Goal: Task Accomplishment & Management: Use online tool/utility

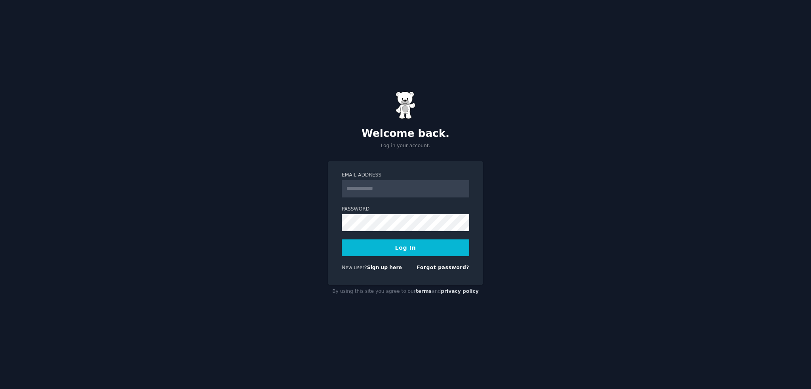
click at [395, 186] on input "Email Address" at bounding box center [406, 188] width 128 height 17
type input "**********"
click at [390, 255] on button "Log In" at bounding box center [406, 248] width 128 height 17
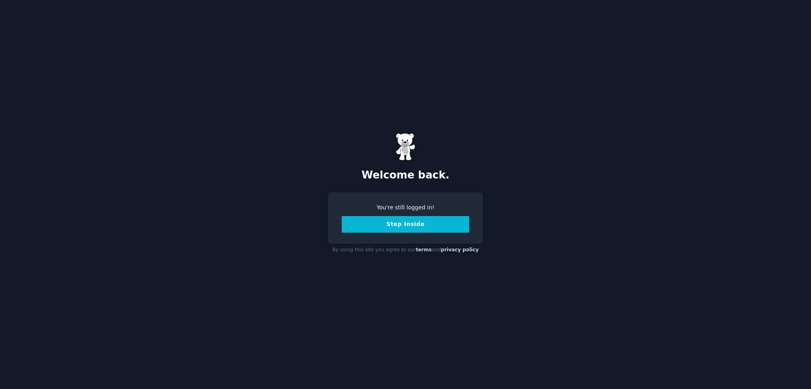
click at [420, 228] on button "Step Inside" at bounding box center [406, 224] width 128 height 17
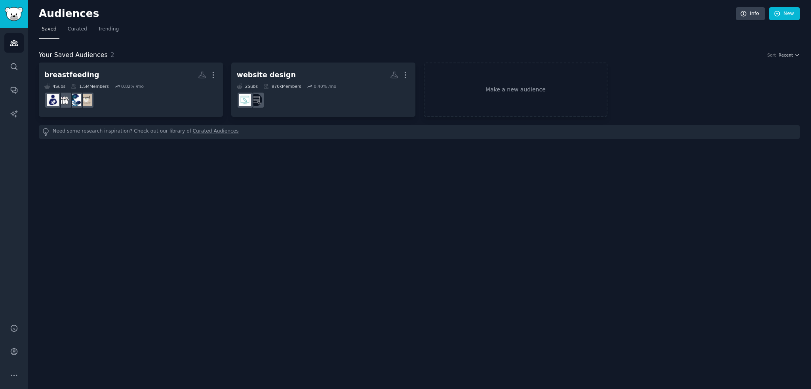
drag, startPoint x: 79, startPoint y: 0, endPoint x: 351, endPoint y: 185, distance: 329.2
click at [351, 185] on div "Audiences Info New Saved Curated Trending Your Saved Audiences 2 Sort Recent br…" at bounding box center [419, 194] width 783 height 389
click at [104, 30] on span "Trending" at bounding box center [108, 29] width 21 height 7
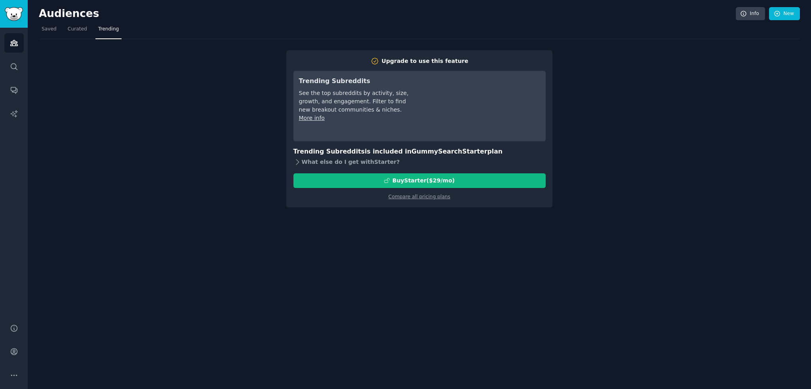
click at [341, 164] on div "What else do I get with Starter ?" at bounding box center [419, 162] width 252 height 11
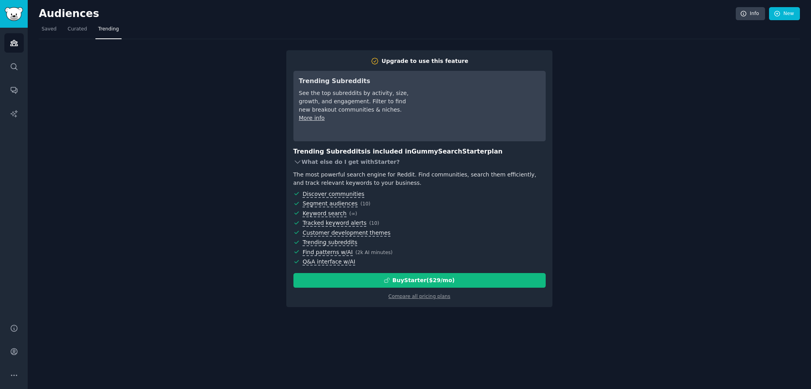
click at [338, 163] on div "What else do I get with Starter ?" at bounding box center [419, 162] width 252 height 11
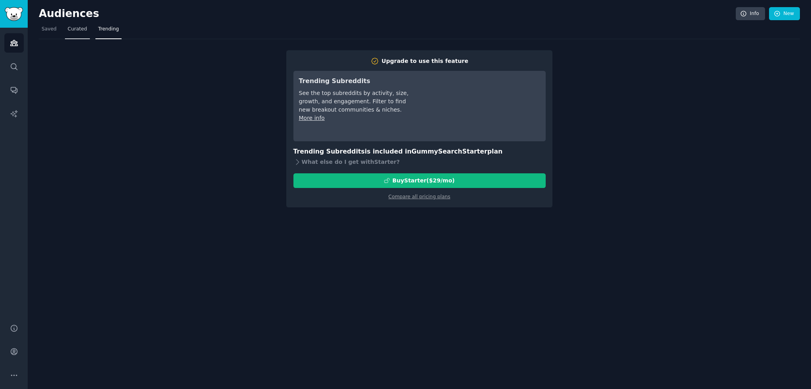
click at [80, 25] on link "Curated" at bounding box center [77, 31] width 25 height 16
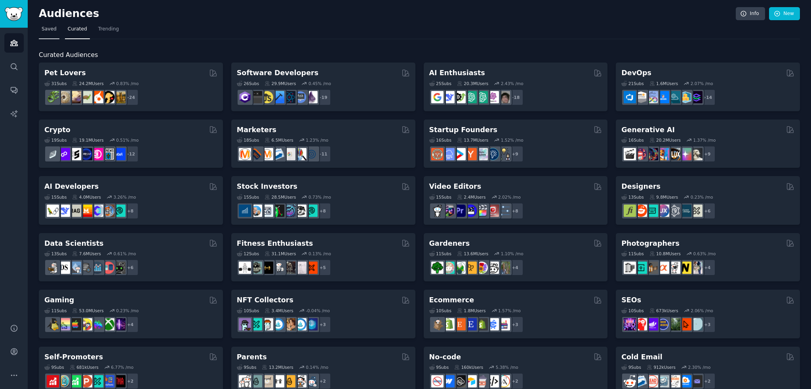
click at [47, 31] on span "Saved" at bounding box center [49, 29] width 15 height 7
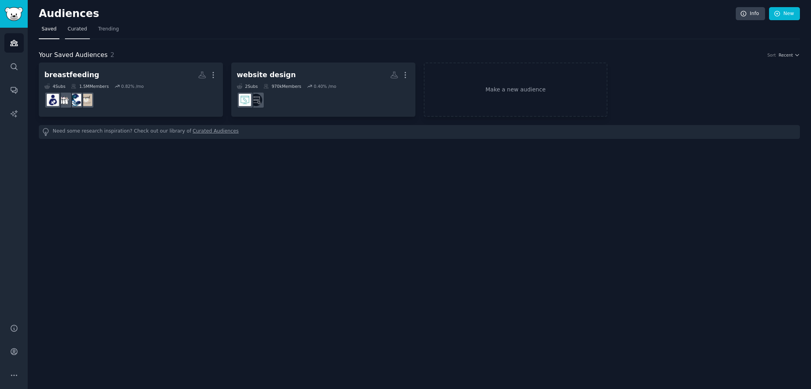
click at [70, 30] on span "Curated" at bounding box center [77, 29] width 19 height 7
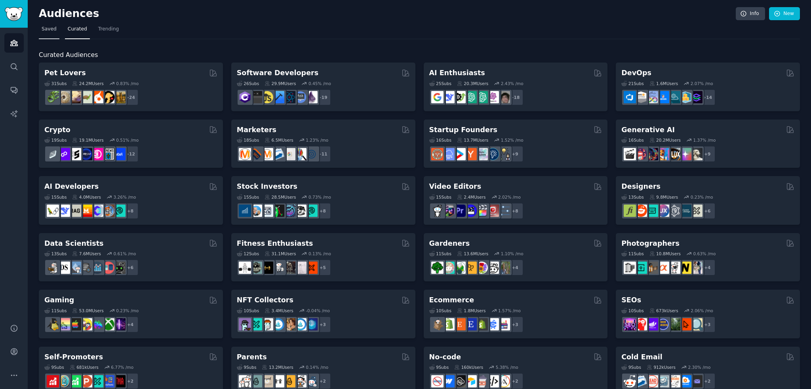
click at [47, 32] on span "Saved" at bounding box center [49, 29] width 15 height 7
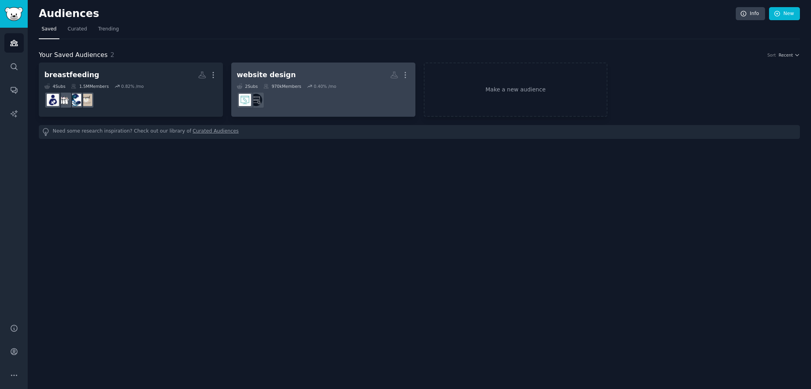
click at [283, 98] on dd at bounding box center [323, 100] width 173 height 22
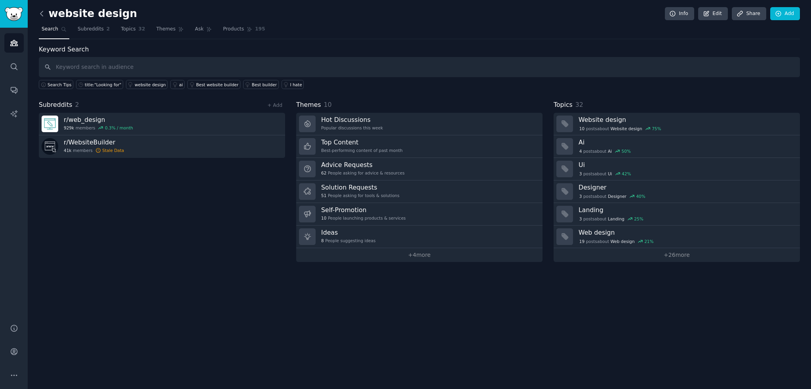
click at [41, 14] on icon at bounding box center [41, 13] width 2 height 5
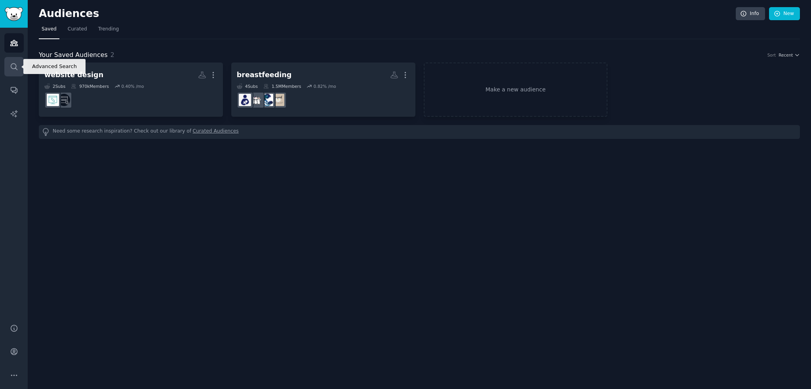
click at [20, 71] on link "Search" at bounding box center [13, 66] width 19 height 19
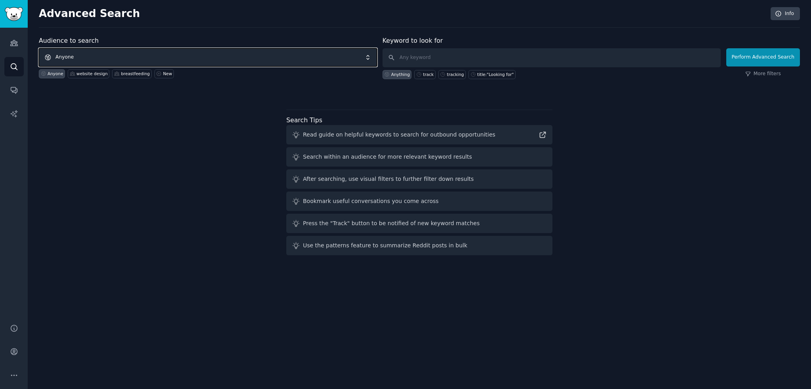
click at [107, 60] on span "Anyone" at bounding box center [208, 57] width 338 height 18
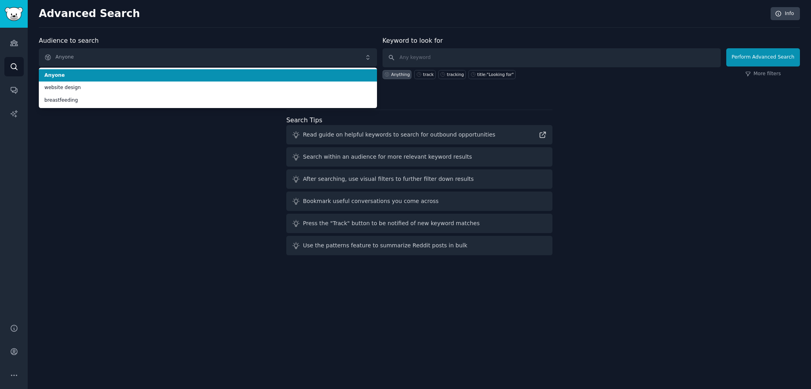
click at [110, 79] on li "Anyone" at bounding box center [208, 75] width 338 height 13
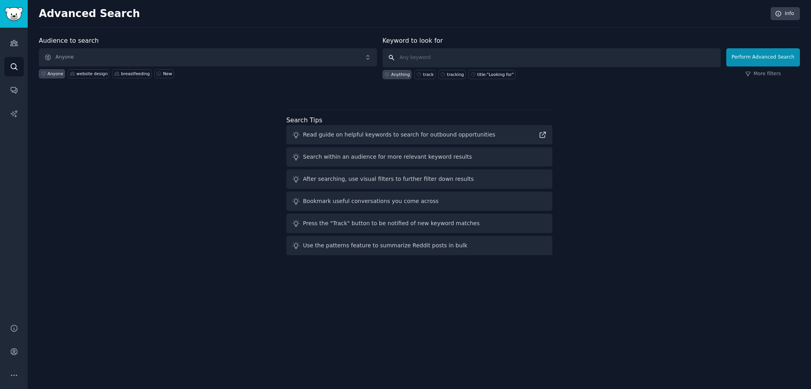
click at [440, 57] on input "text" at bounding box center [552, 57] width 338 height 19
click at [492, 77] on div "title:"Looking for"" at bounding box center [492, 74] width 47 height 9
type input "title:"Looking for""
click at [272, 63] on span "Anyone" at bounding box center [208, 57] width 338 height 18
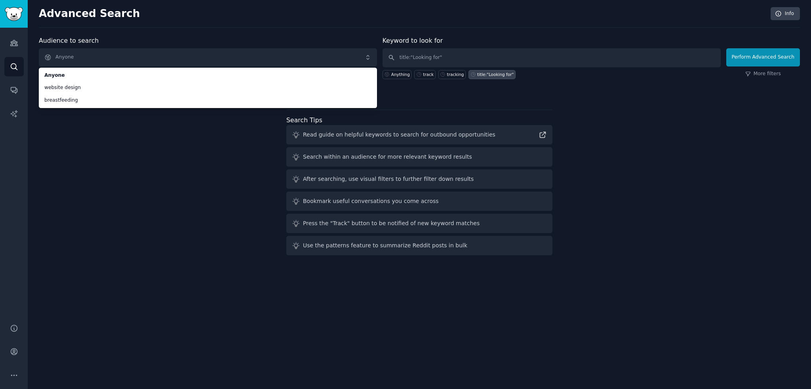
click at [137, 212] on div "Audience to search Anyone Anyone website design breastfeeding Anyone website de…" at bounding box center [419, 147] width 761 height 223
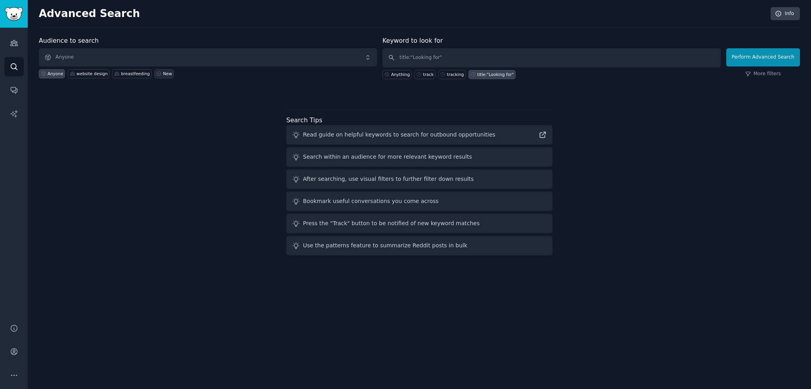
click at [163, 72] on div "New" at bounding box center [167, 74] width 9 height 6
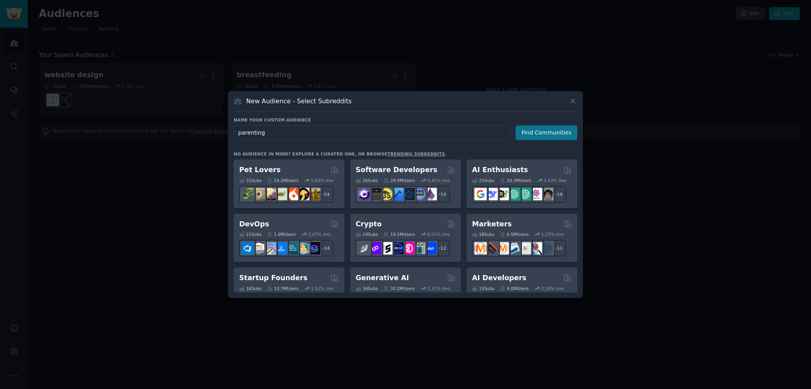
type input "parenting"
click at [537, 136] on button "Find Communities" at bounding box center [547, 133] width 62 height 15
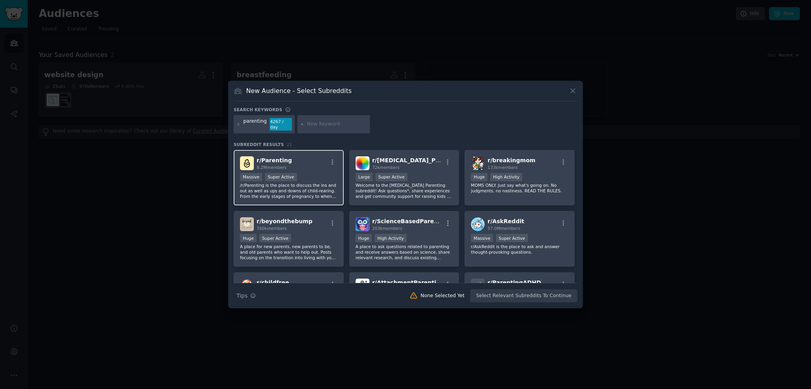
click at [332, 174] on div "Massive Super Active" at bounding box center [288, 178] width 97 height 10
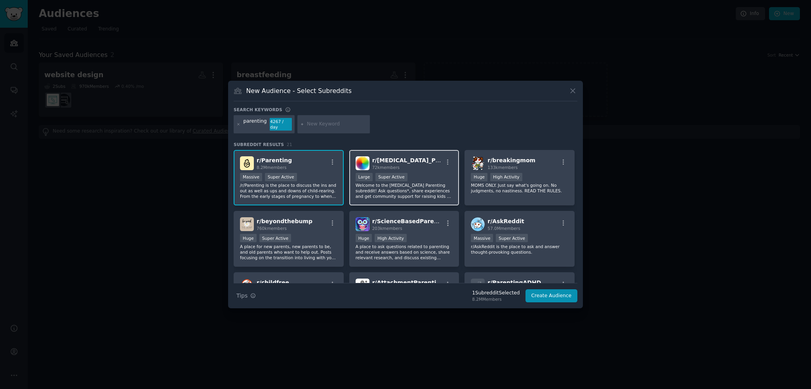
click at [397, 169] on div "r/ [MEDICAL_DATA]_Parenting 72k members >= 95th percentile for submissions / da…" at bounding box center [404, 178] width 110 height 56
click at [417, 179] on div ">= 95th percentile for submissions / day Large Super Active" at bounding box center [404, 178] width 97 height 10
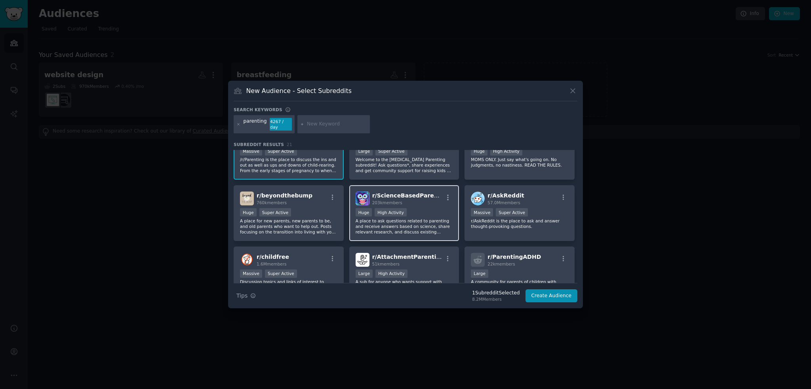
scroll to position [40, 0]
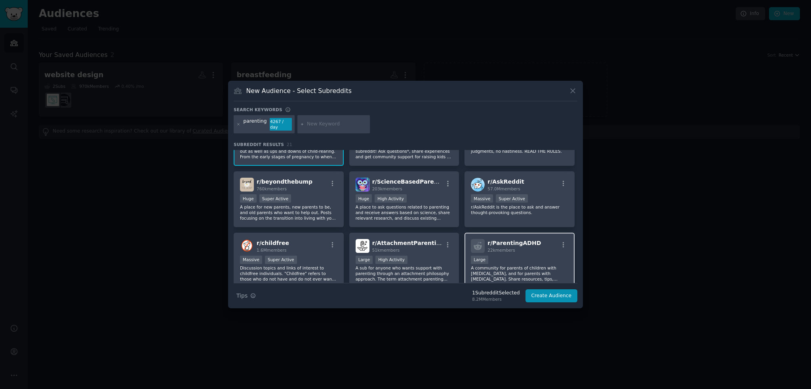
click at [531, 251] on div "r/ ParentingADHD 22k members 10,000 - 100,000 members Large A community for par…" at bounding box center [520, 261] width 110 height 56
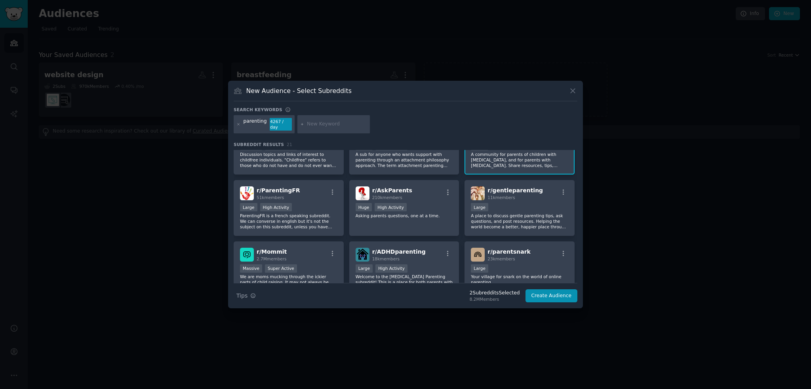
scroll to position [158, 0]
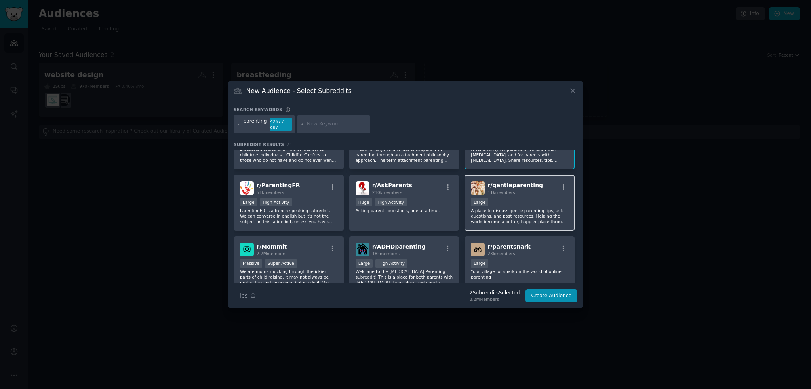
click at [543, 215] on p "A place to discuss gentle parenting tips, ask questions, and post resources. He…" at bounding box center [519, 216] width 97 height 17
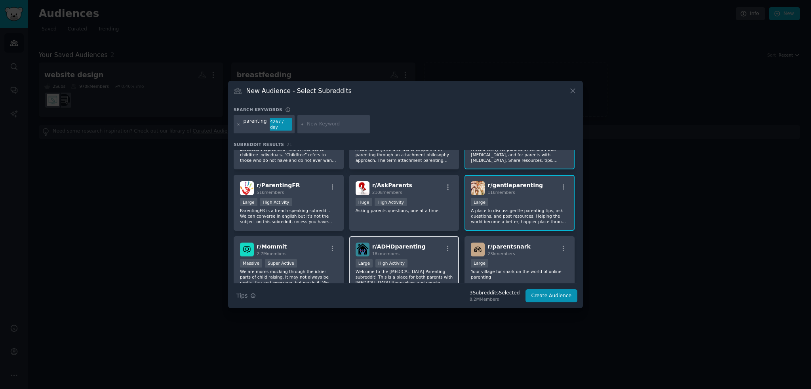
scroll to position [198, 0]
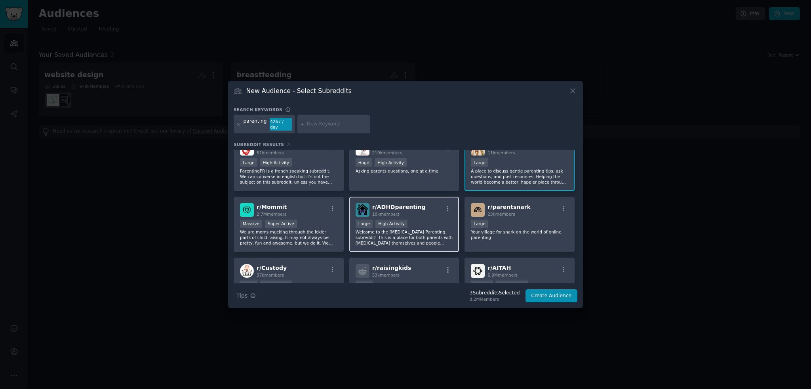
click at [435, 237] on p "Welcome to the [MEDICAL_DATA] Parenting subreddit! This is a place for both par…" at bounding box center [404, 237] width 97 height 17
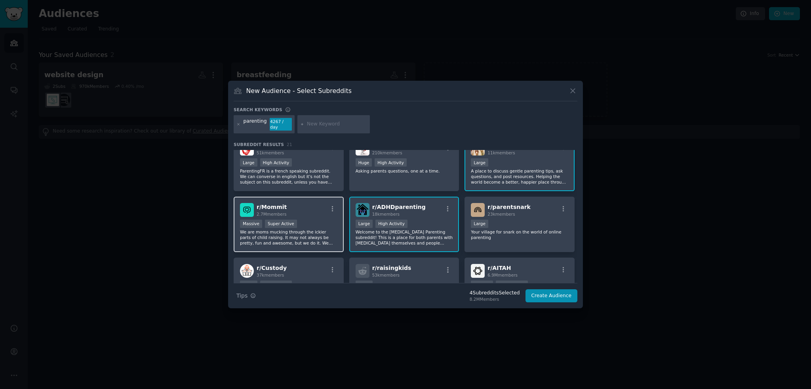
click at [316, 229] on p "We are moms mucking through the ickier parts of child raising. It may not alway…" at bounding box center [288, 237] width 97 height 17
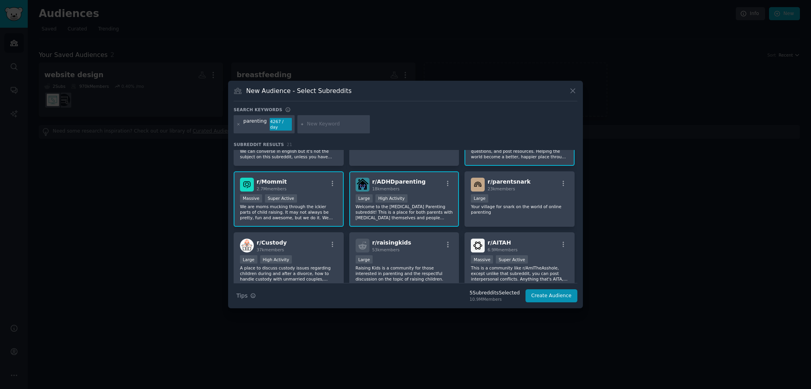
scroll to position [238, 0]
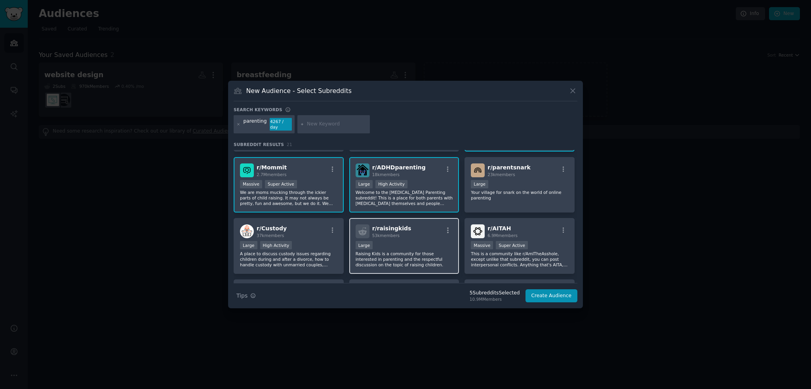
click at [425, 244] on div "10,000 - 100,000 members Large" at bounding box center [404, 246] width 97 height 10
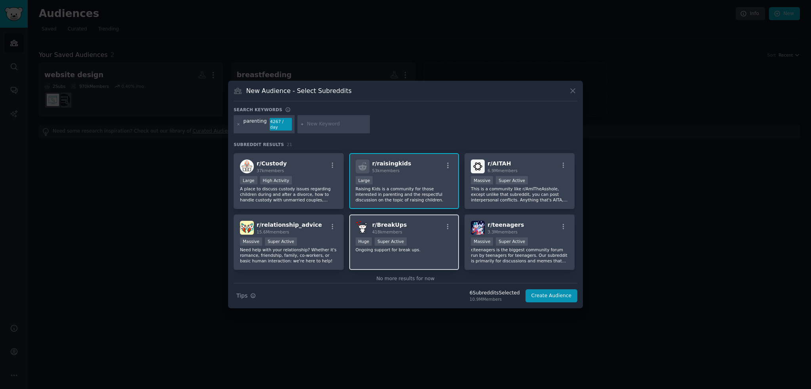
scroll to position [315, 0]
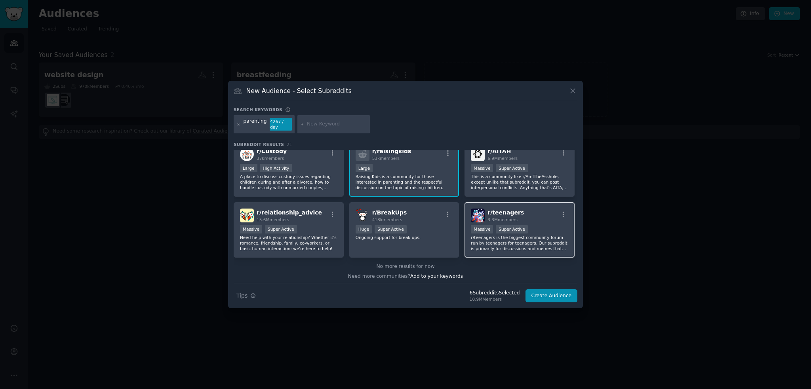
click at [542, 242] on p "r/teenagers is the biggest community forum run by teenagers for teenagers. Our …" at bounding box center [519, 243] width 97 height 17
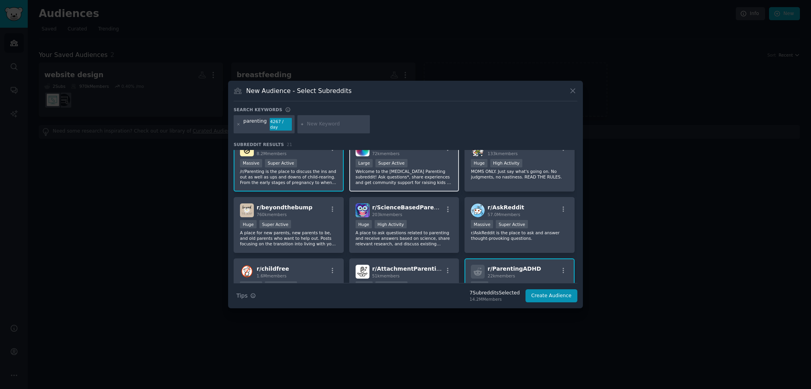
scroll to position [0, 0]
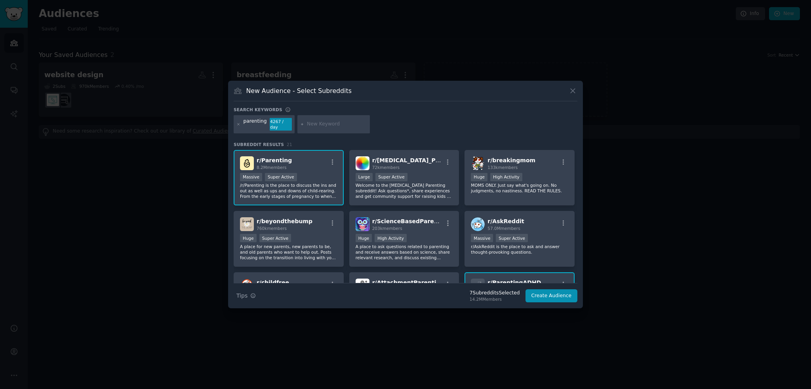
click at [338, 123] on input "text" at bounding box center [337, 124] width 60 height 7
type input "kids"
click at [300, 122] on icon at bounding box center [302, 124] width 4 height 4
click at [327, 127] on input "kids" at bounding box center [337, 124] width 60 height 7
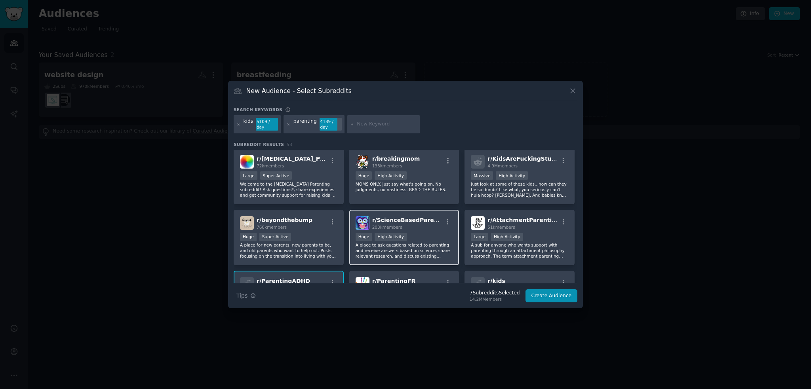
scroll to position [79, 0]
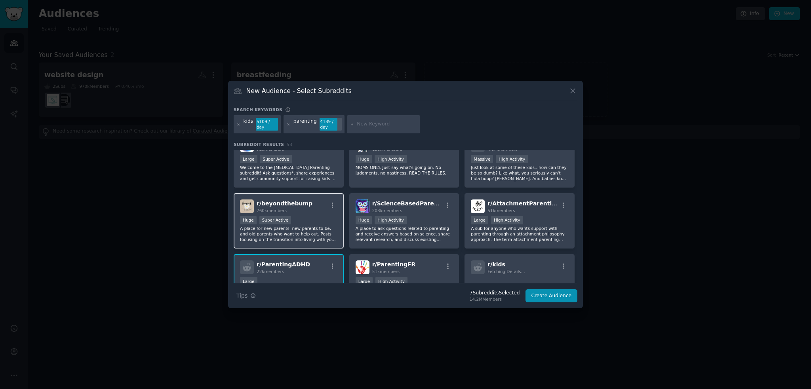
click at [324, 226] on p "A place for new parents, new parents to be, and old parents who want to help ou…" at bounding box center [288, 234] width 97 height 17
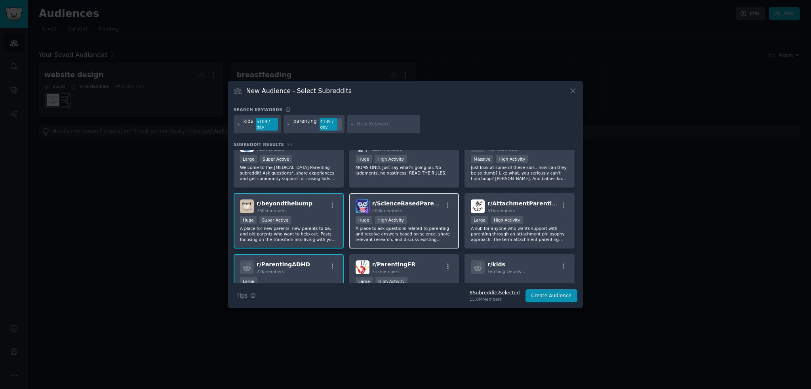
click at [432, 229] on p "A place to ask questions related to parenting and receive answers based on scie…" at bounding box center [404, 234] width 97 height 17
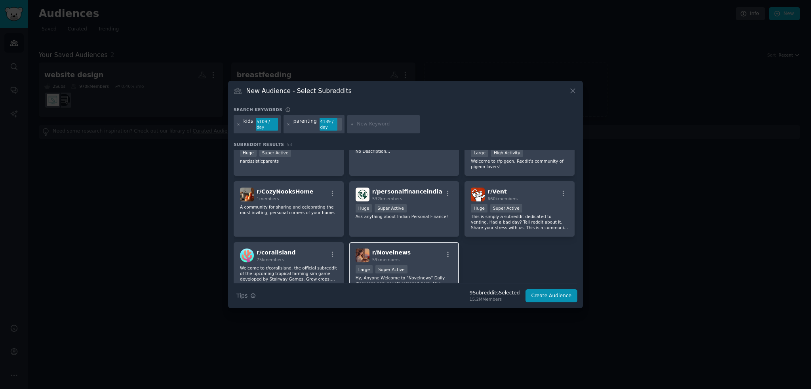
scroll to position [951, 0]
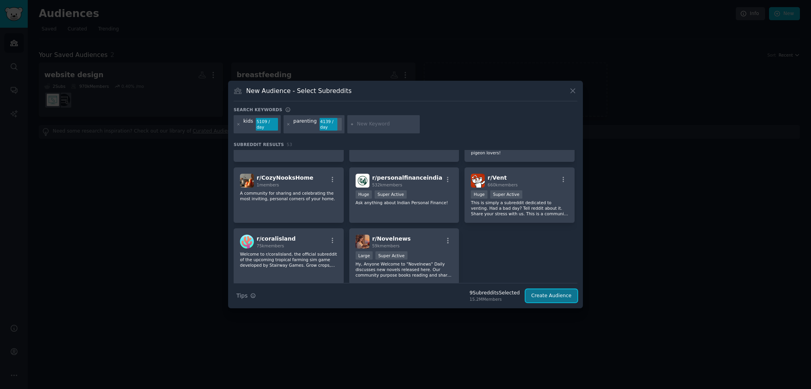
click at [555, 296] on button "Create Audience" at bounding box center [552, 296] width 52 height 13
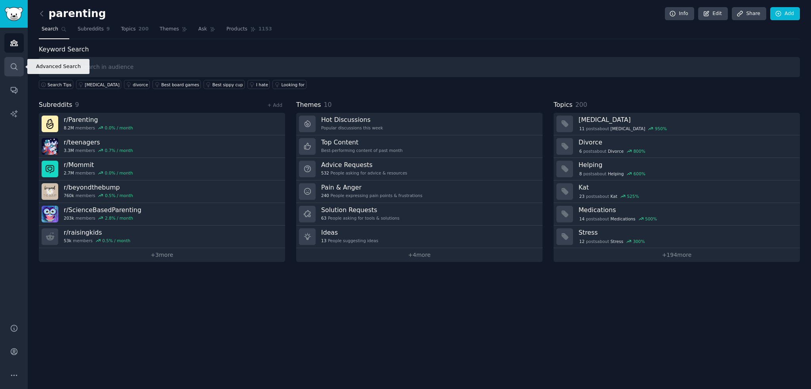
click at [15, 69] on icon "Sidebar" at bounding box center [14, 67] width 8 height 8
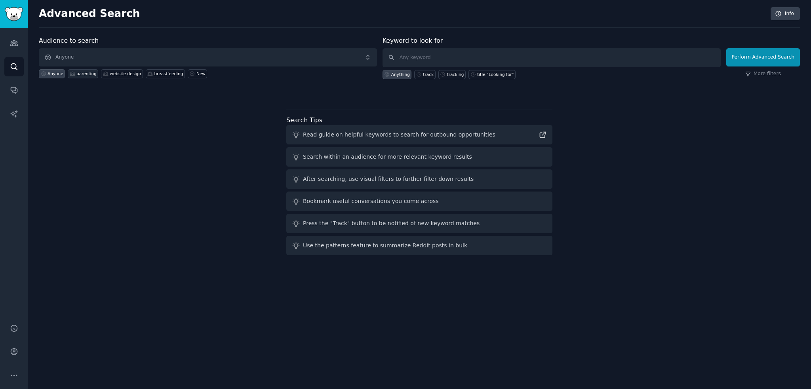
click at [81, 73] on div "parenting" at bounding box center [86, 74] width 20 height 6
click at [446, 58] on input "text" at bounding box center [552, 57] width 338 height 19
click at [495, 76] on div "title:"Looking for"" at bounding box center [495, 75] width 36 height 6
type input "title:"Looking for""
drag, startPoint x: 438, startPoint y: 58, endPoint x: 415, endPoint y: 60, distance: 23.4
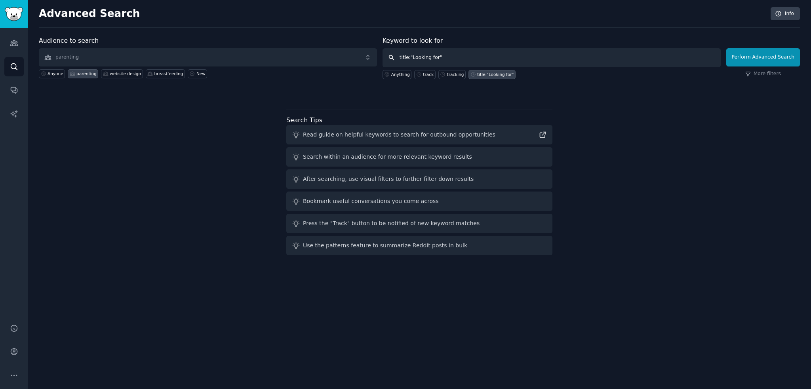
click at [415, 60] on input "title:"Looking for"" at bounding box center [552, 57] width 338 height 19
click at [455, 62] on input "title:"Looking for"" at bounding box center [552, 57] width 338 height 19
drag, startPoint x: 438, startPoint y: 61, endPoint x: 392, endPoint y: 64, distance: 46.1
click at [392, 64] on input "title:"Looking for"" at bounding box center [552, 57] width 338 height 19
paste input "routines"
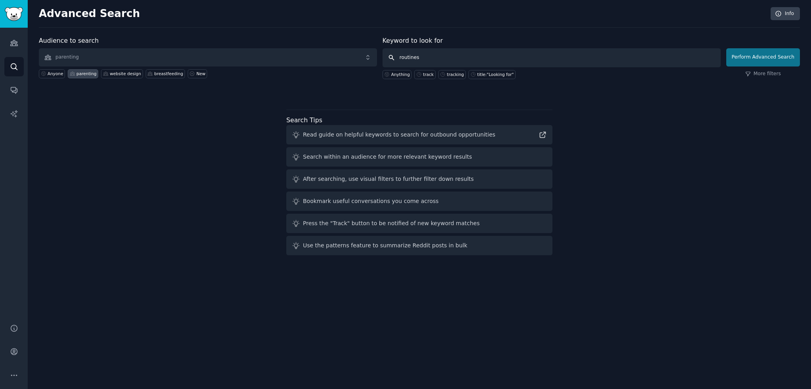
type input "routines"
click at [777, 55] on button "Perform Advanced Search" at bounding box center [763, 57] width 74 height 18
click at [19, 373] on button "More" at bounding box center [13, 375] width 19 height 19
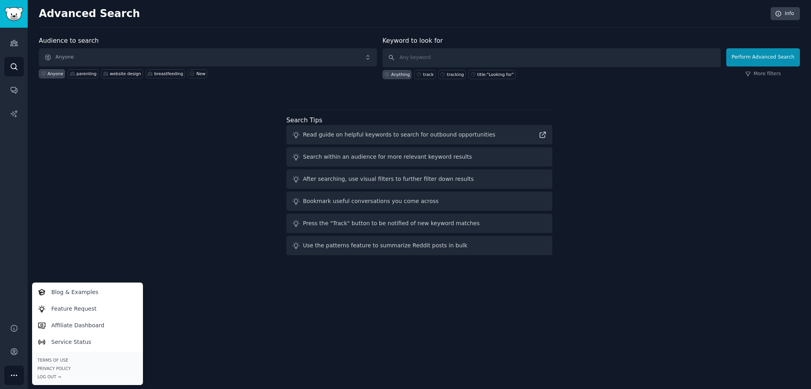
click at [279, 339] on div "Advanced Search Info Audience to search Anyone Anyone parenting website design …" at bounding box center [419, 194] width 783 height 389
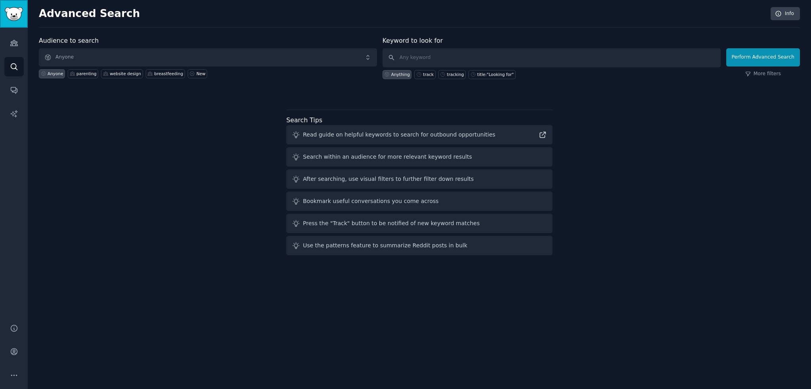
click at [17, 12] on img "Sidebar" at bounding box center [14, 14] width 18 height 14
